Goal: Find specific page/section: Find specific page/section

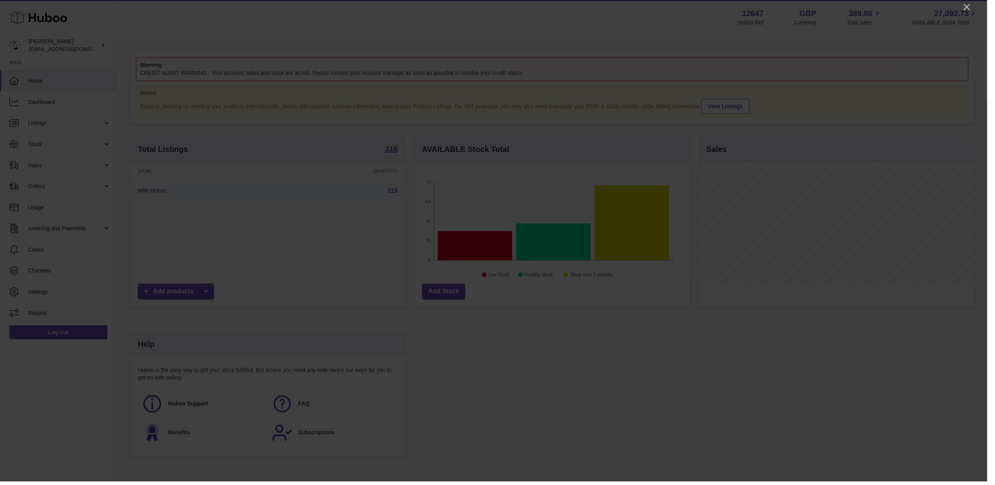
scroll to position [393358, 393203]
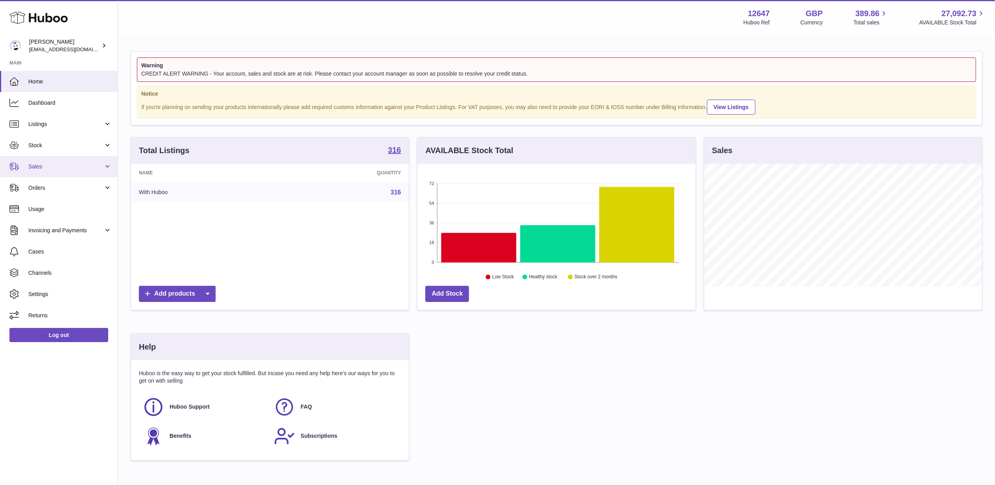
click at [35, 169] on span "Sales" at bounding box center [65, 166] width 75 height 7
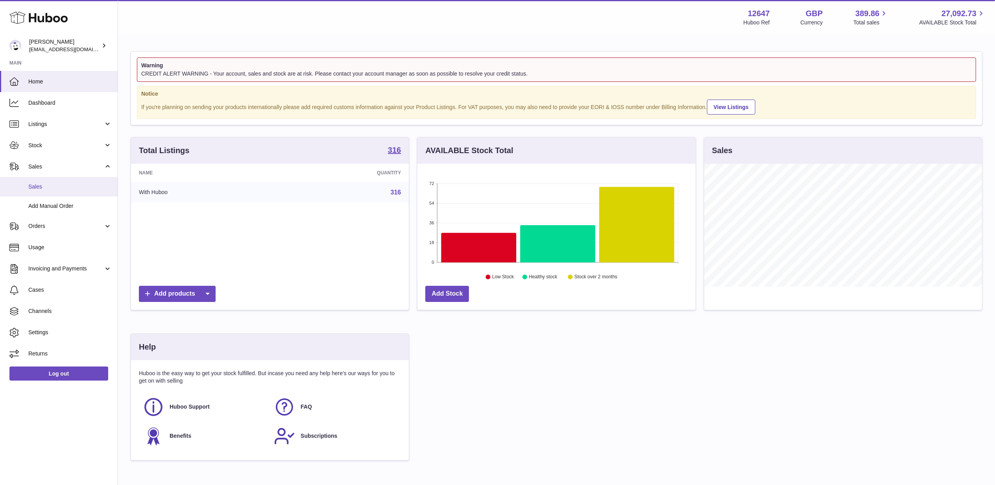
click at [43, 183] on span "Sales" at bounding box center [69, 186] width 83 height 7
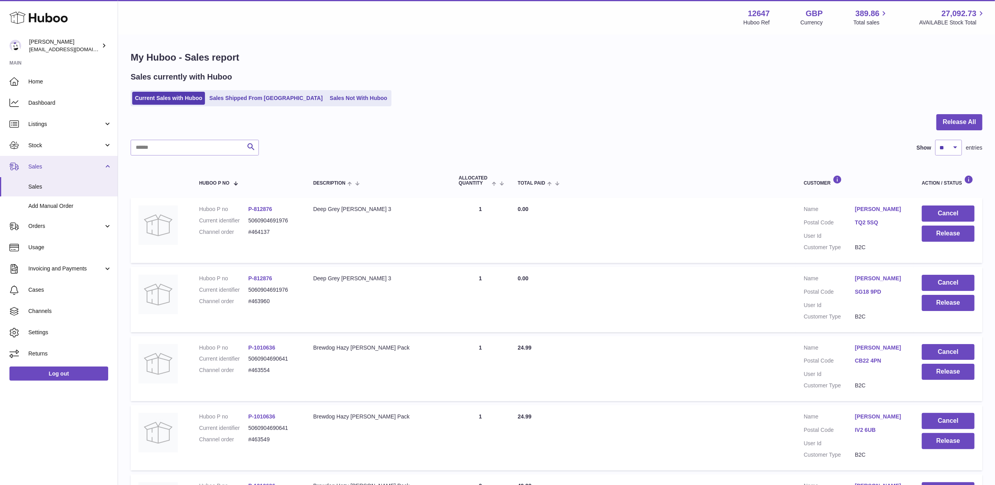
click at [42, 163] on span "Sales" at bounding box center [65, 166] width 75 height 7
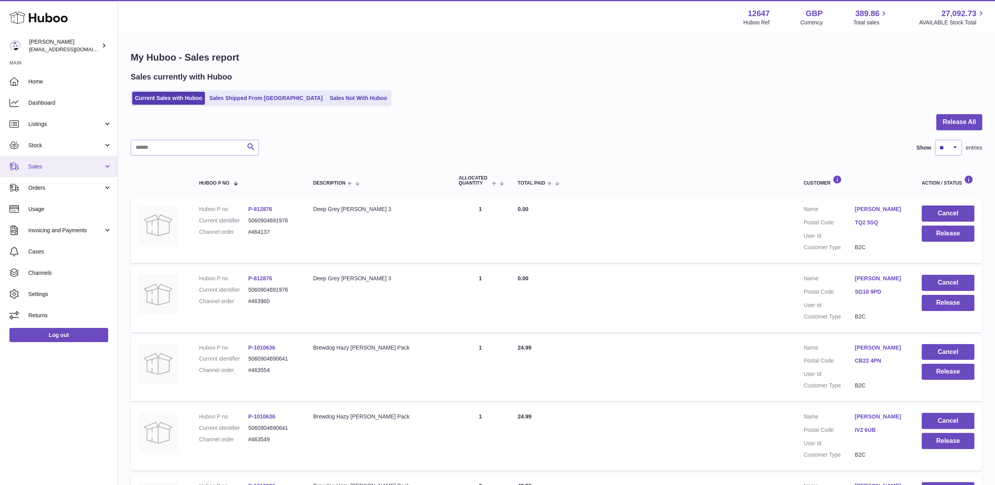
click at [38, 158] on link "Sales" at bounding box center [59, 166] width 118 height 21
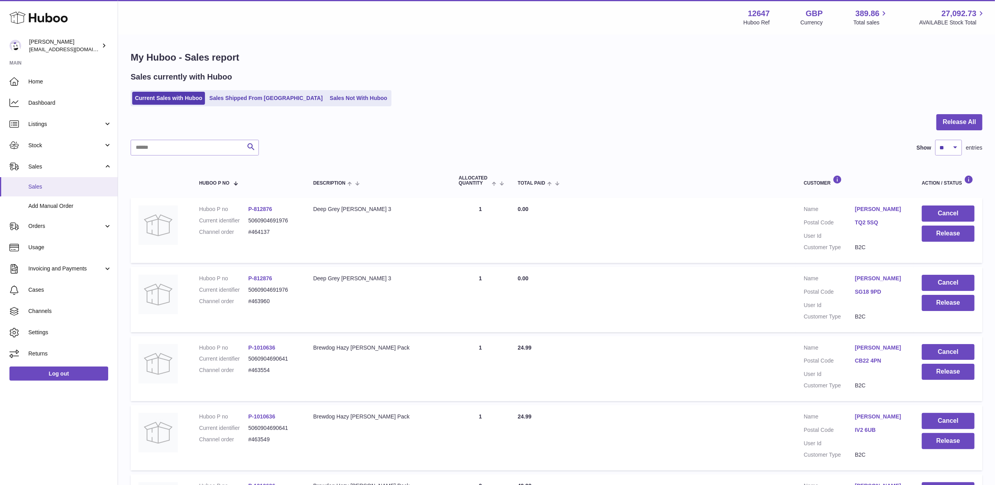
click at [32, 181] on link "Sales" at bounding box center [59, 186] width 118 height 19
